Goal: Task Accomplishment & Management: Use online tool/utility

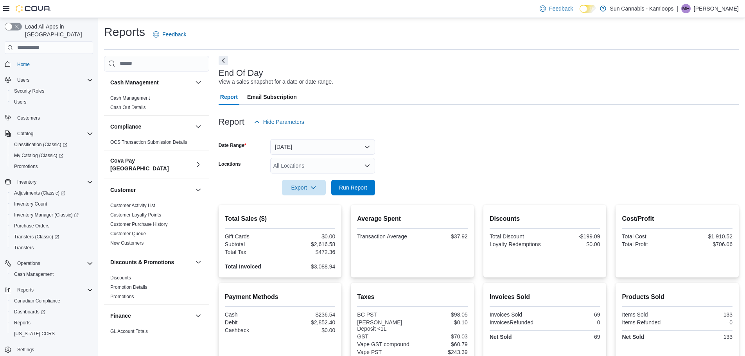
scroll to position [4, 0]
click at [357, 191] on span "Run Report" at bounding box center [353, 187] width 28 height 8
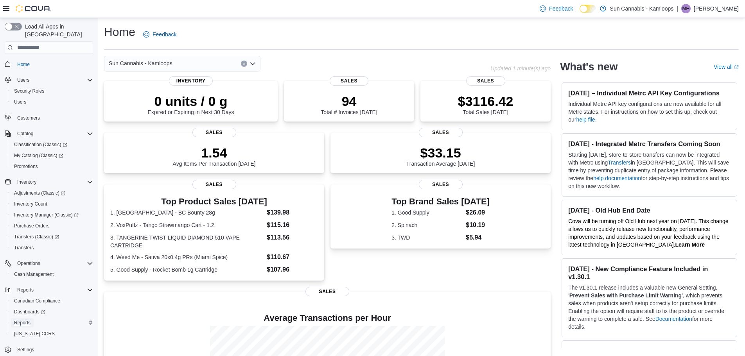
click at [29, 320] on span "Reports" at bounding box center [22, 323] width 16 height 6
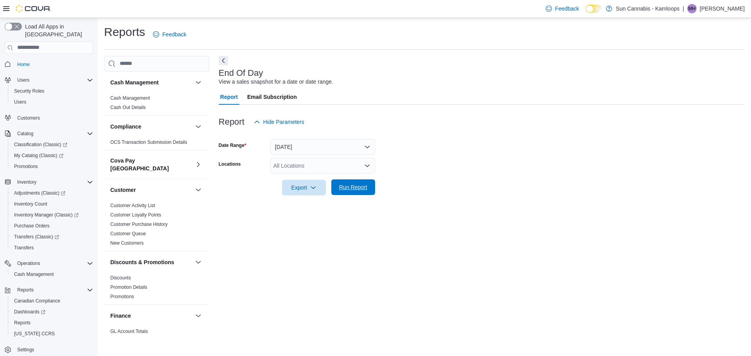
click at [352, 192] on span "Run Report" at bounding box center [353, 188] width 34 height 16
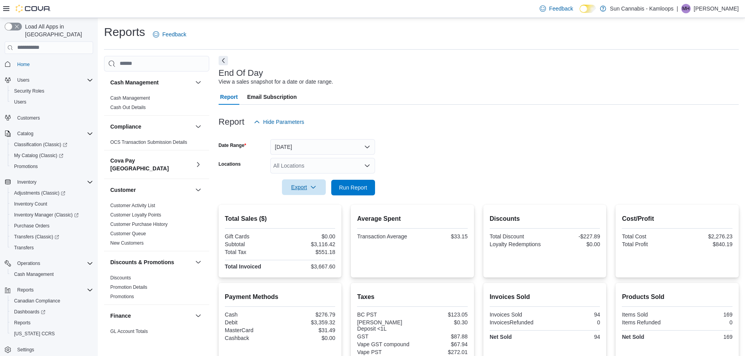
click at [313, 188] on icon "button" at bounding box center [313, 187] width 6 height 6
click at [317, 216] on span "Export to Pdf" at bounding box center [305, 219] width 35 height 6
